Goal: Task Accomplishment & Management: Use online tool/utility

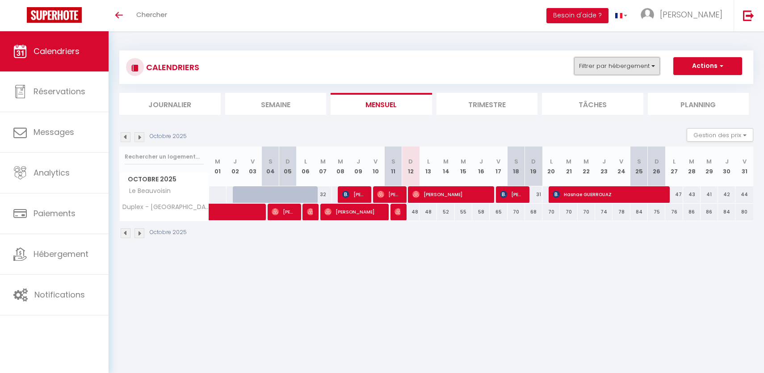
click at [613, 61] on button "Filtrer par hébergement" at bounding box center [617, 66] width 86 height 18
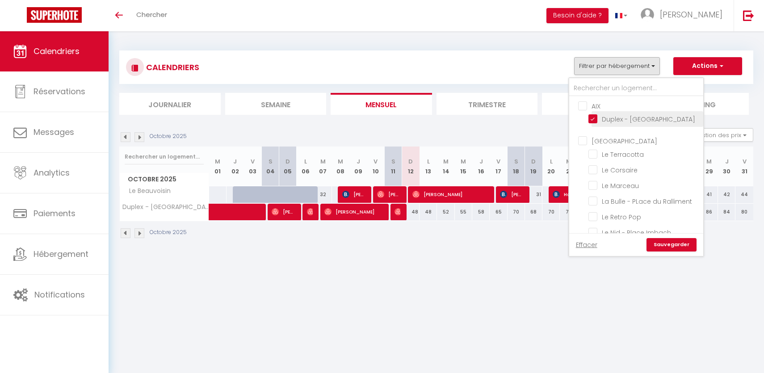
click at [592, 114] on input "Duplex - [GEOGRAPHIC_DATA]" at bounding box center [645, 118] width 112 height 9
checkbox input "false"
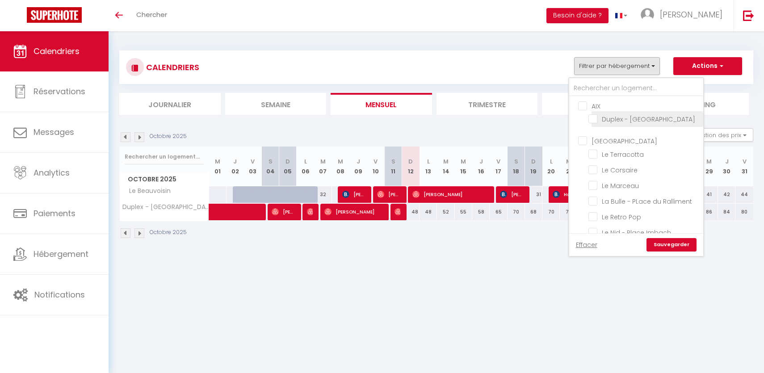
checkbox input "false"
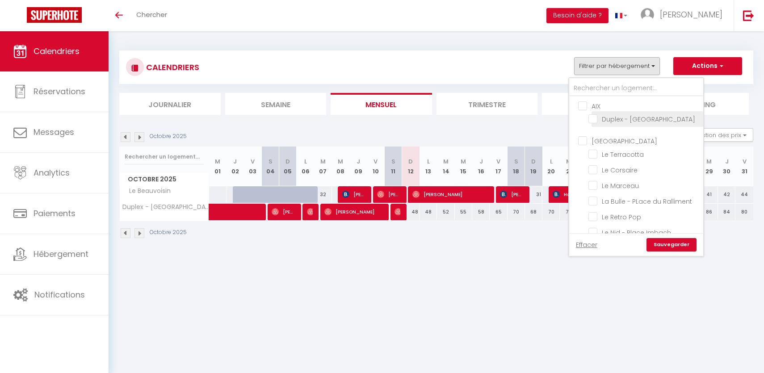
checkbox input "false"
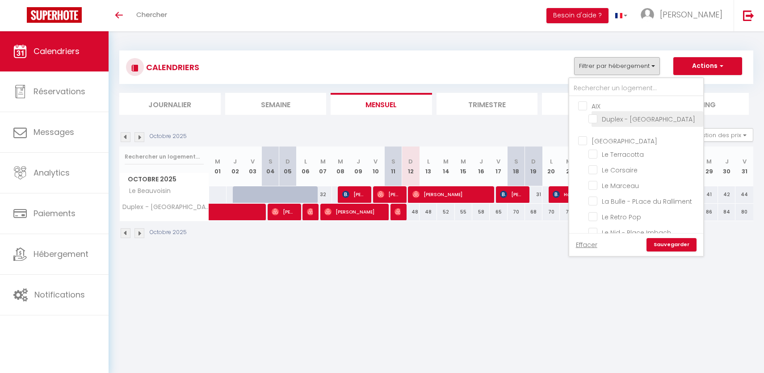
checkbox input "false"
checkbox input "true"
click at [584, 140] on input "[GEOGRAPHIC_DATA]" at bounding box center [645, 140] width 134 height 9
checkbox input "true"
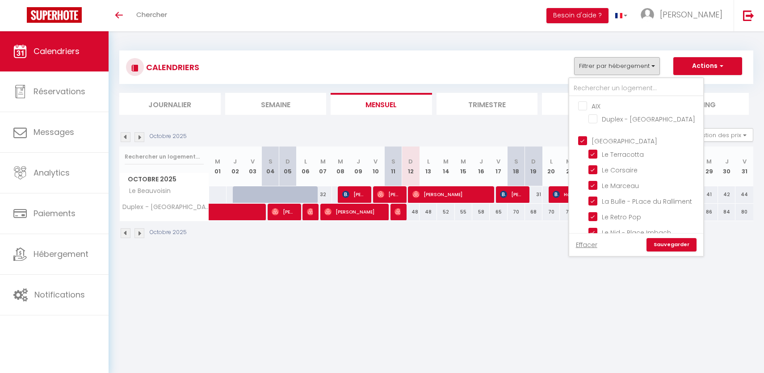
checkbox input "true"
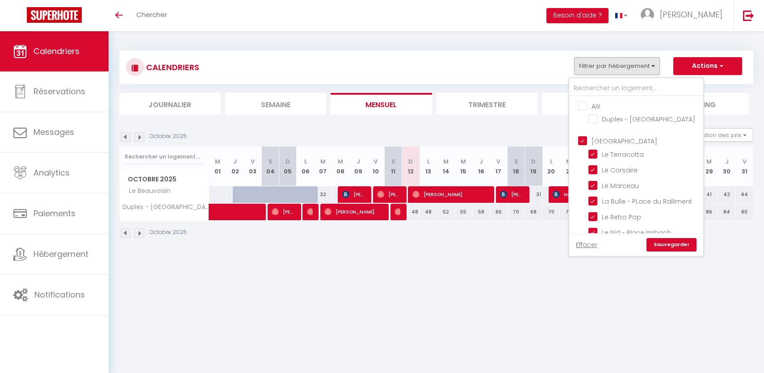
checkbox input "true"
checkbox input "false"
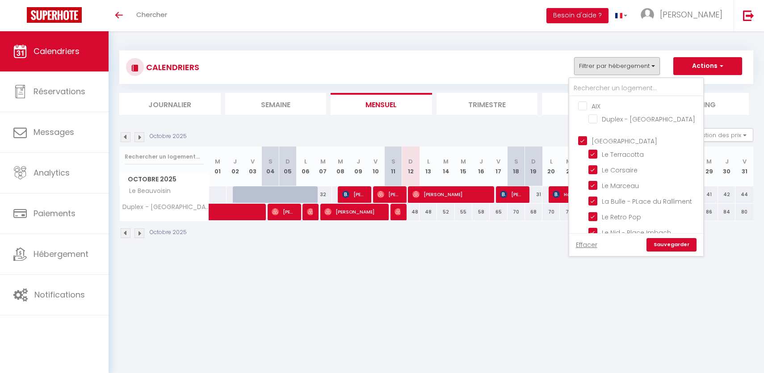
checkbox input "false"
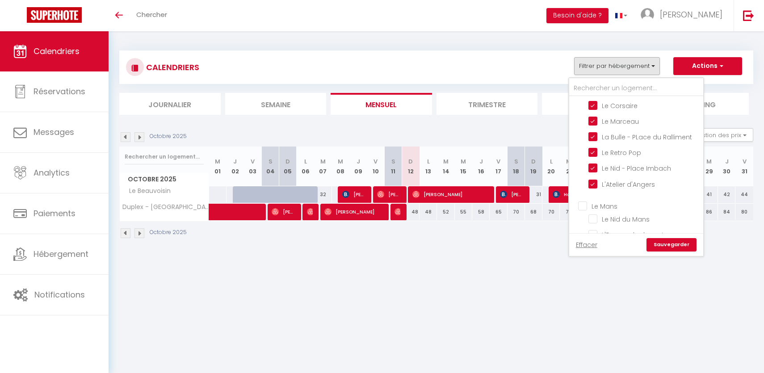
click at [588, 210] on ul "Le Mans Le Nid du Mans L'Escapade du port Le Beige Le Pelousain Le Verdert La T…" at bounding box center [636, 254] width 134 height 114
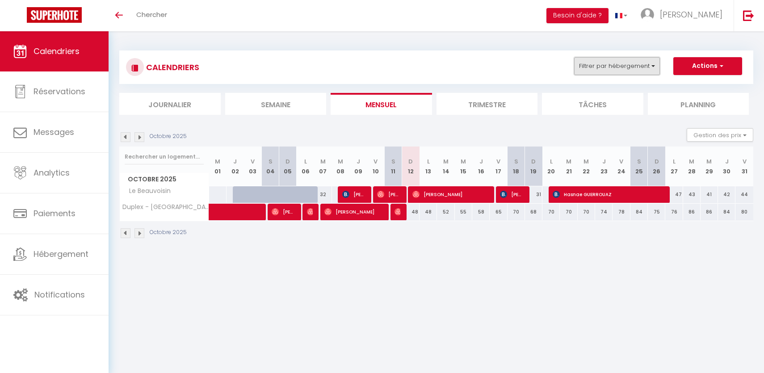
click at [590, 64] on button "Filtrer par hébergement" at bounding box center [617, 66] width 86 height 18
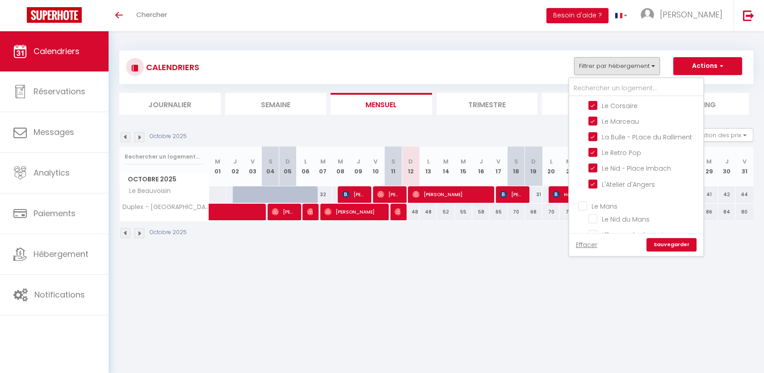
click at [582, 207] on input "Le Mans" at bounding box center [645, 205] width 134 height 9
checkbox input "true"
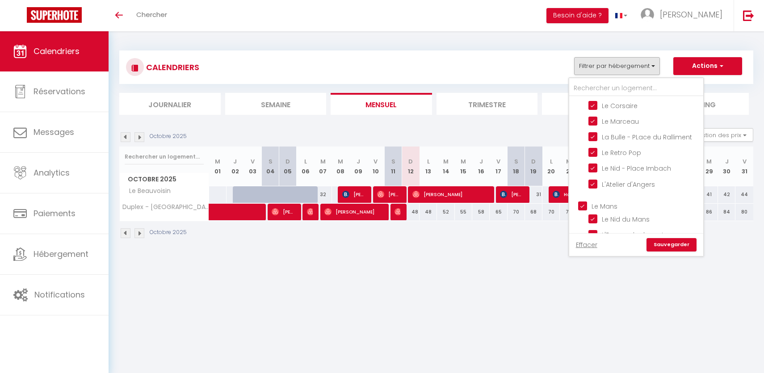
checkbox input "true"
checkbox input "false"
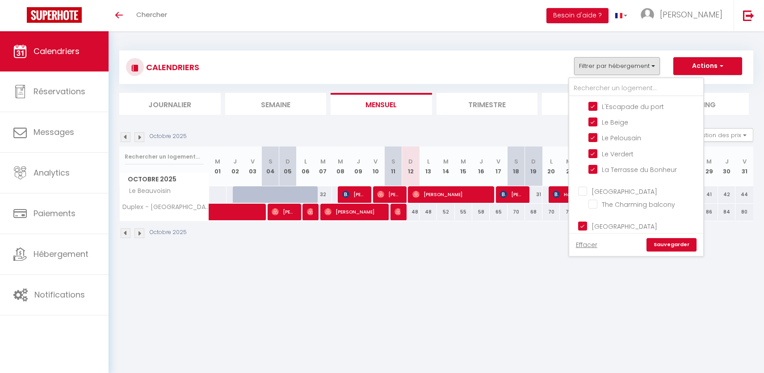
scroll to position [206, 0]
click at [675, 243] on link "Sauvegarder" at bounding box center [672, 244] width 50 height 13
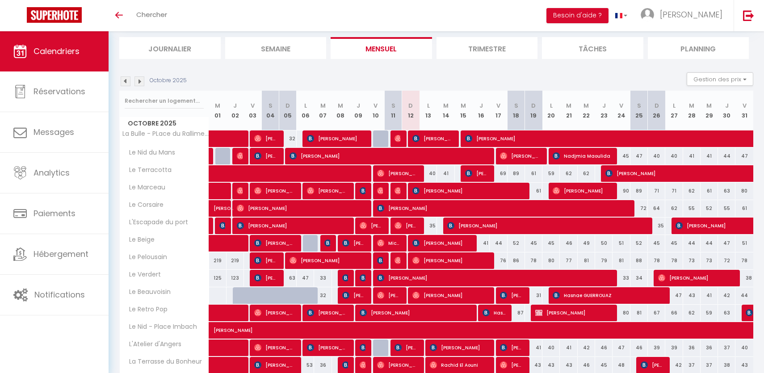
scroll to position [94, 0]
